Goal: Task Accomplishment & Management: Manage account settings

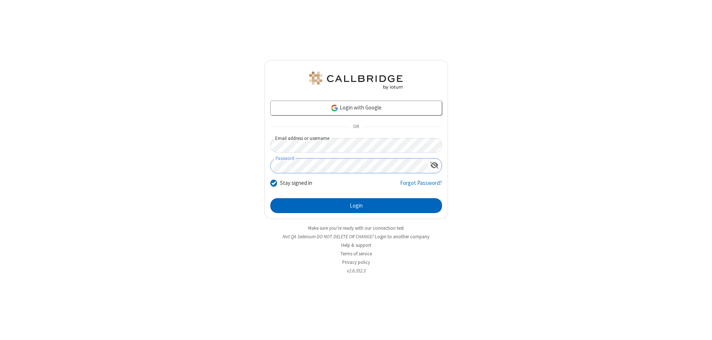
click at [356, 206] on button "Login" at bounding box center [356, 205] width 172 height 15
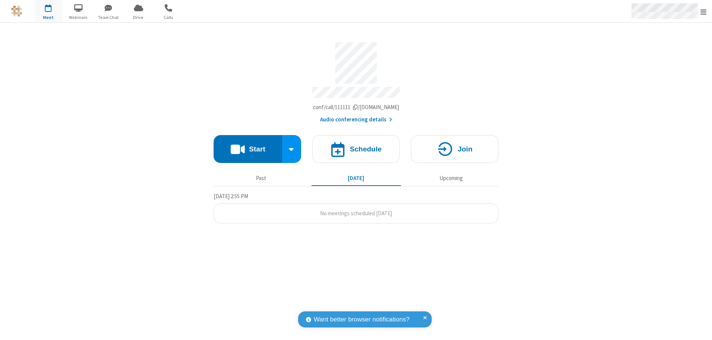
click at [704, 12] on span "Open menu" at bounding box center [704, 11] width 6 height 7
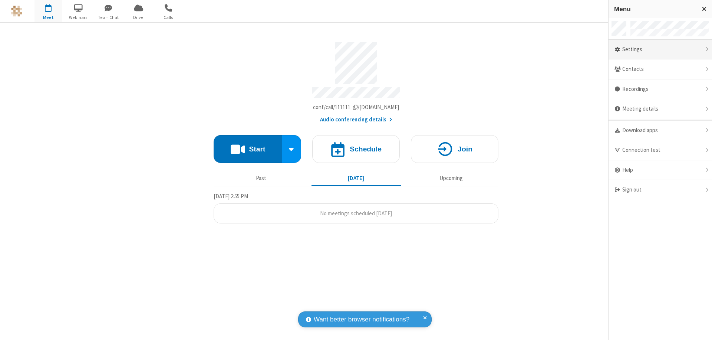
click at [660, 49] on div "Settings" at bounding box center [661, 50] width 104 height 20
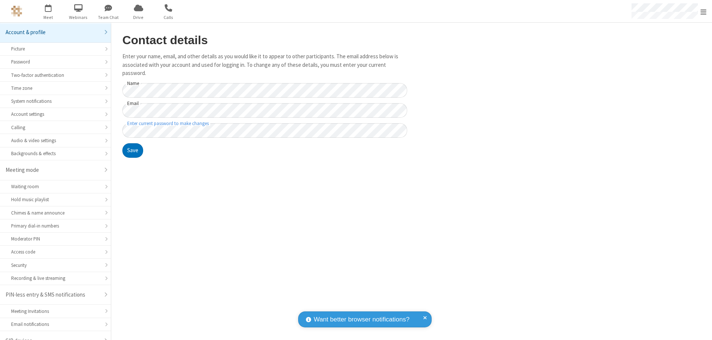
scroll to position [10, 0]
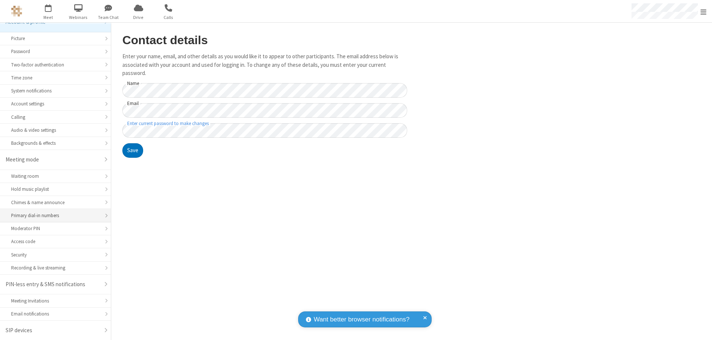
click at [53, 216] on div "Primary dial-in numbers" at bounding box center [55, 215] width 89 height 7
